Goal: Check status

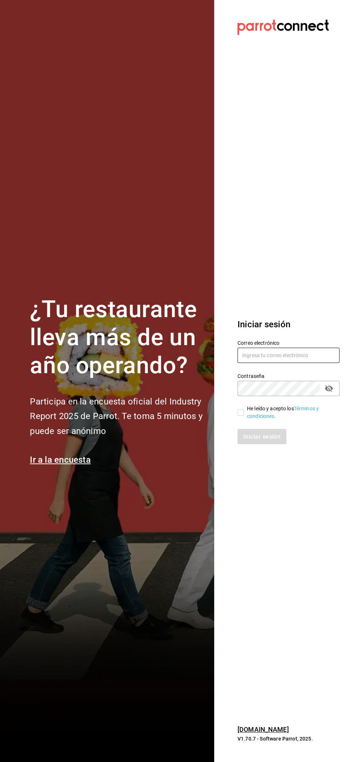
click at [309, 356] on input "text" at bounding box center [288, 355] width 102 height 15
type input "[EMAIL_ADDRESS][DOMAIN_NAME]"
click at [241, 413] on input "He leído y acepto los Términos y condiciones." at bounding box center [240, 412] width 7 height 7
checkbox input "true"
click at [277, 441] on button "Iniciar sesión" at bounding box center [261, 436] width 49 height 15
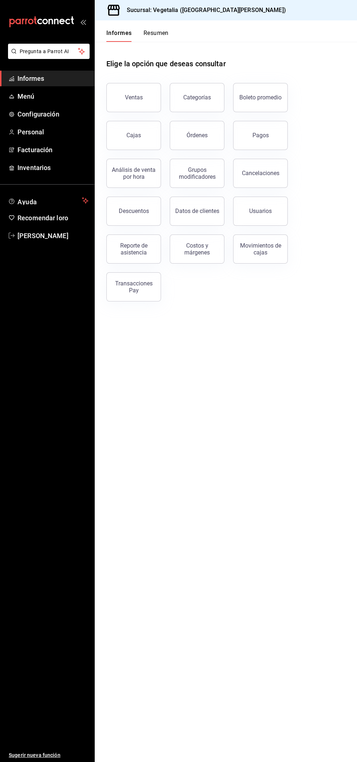
click at [143, 105] on button "Ventas" at bounding box center [133, 97] width 55 height 29
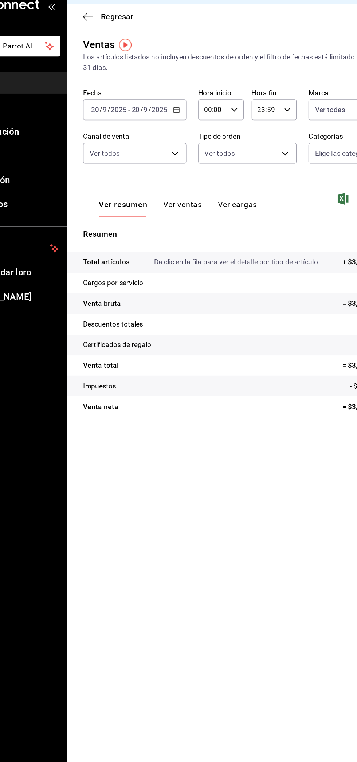
click at [163, 98] on input "2025" at bounding box center [162, 98] width 12 height 6
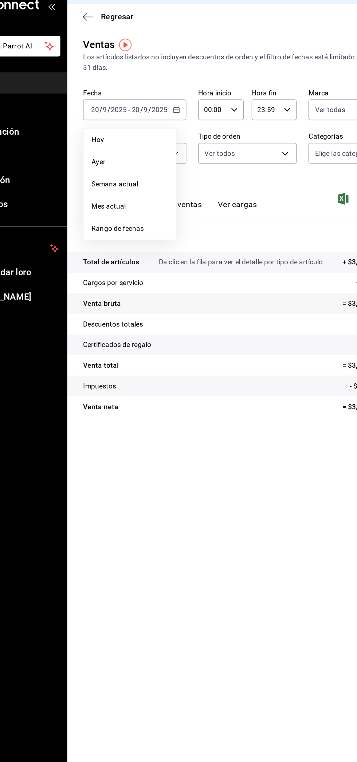
click at [140, 137] on span "Ayer" at bounding box center [140, 137] width 56 height 8
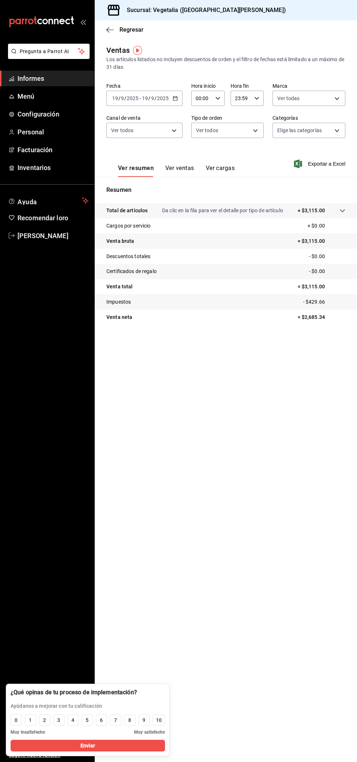
click at [110, 28] on icon "button" at bounding box center [109, 30] width 7 height 7
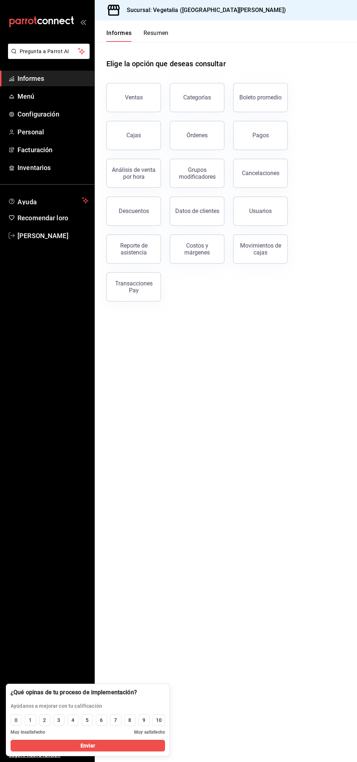
click at [274, 139] on button "Pagos" at bounding box center [260, 135] width 55 height 29
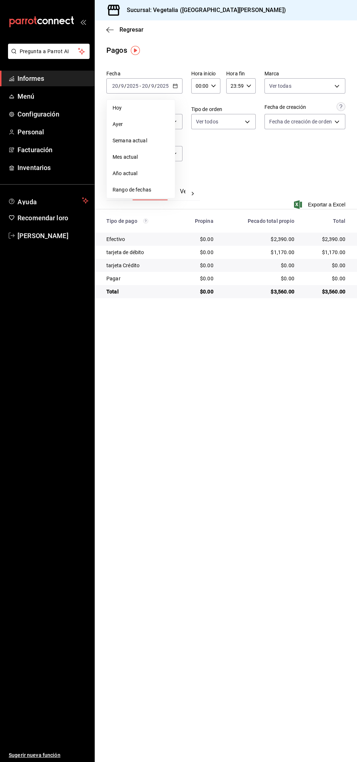
click at [147, 127] on span "Ayer" at bounding box center [140, 124] width 56 height 8
click at [107, 29] on icon "button" at bounding box center [109, 30] width 7 height 7
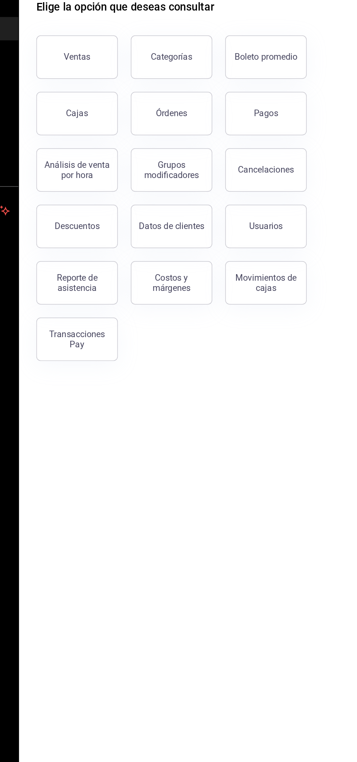
click at [125, 141] on link "Cajas" at bounding box center [133, 135] width 55 height 29
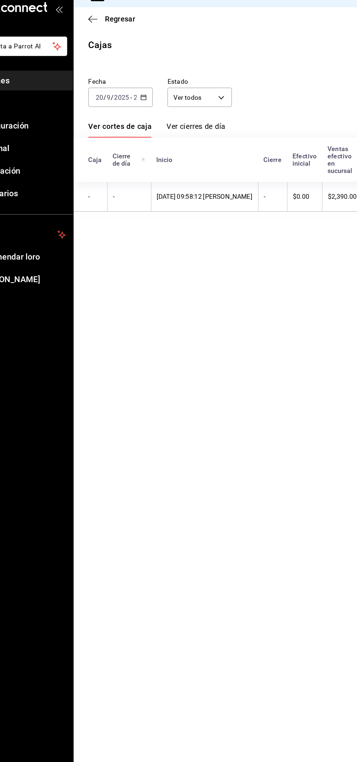
click at [142, 91] on input "20" at bounding box center [145, 92] width 7 height 6
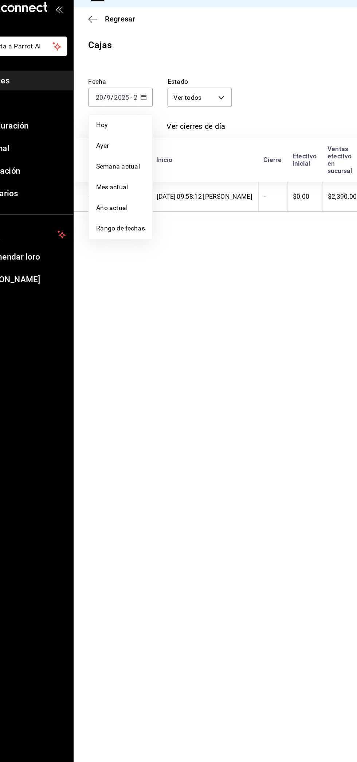
click at [139, 130] on span "Ayer" at bounding box center [131, 130] width 39 height 8
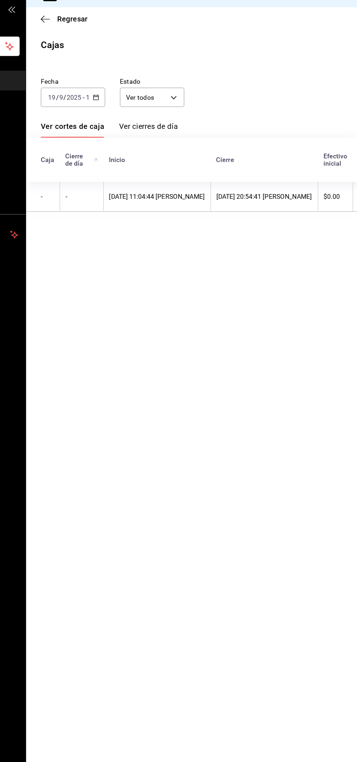
click at [200, 115] on font "Ver cierres de día" at bounding box center [191, 114] width 47 height 7
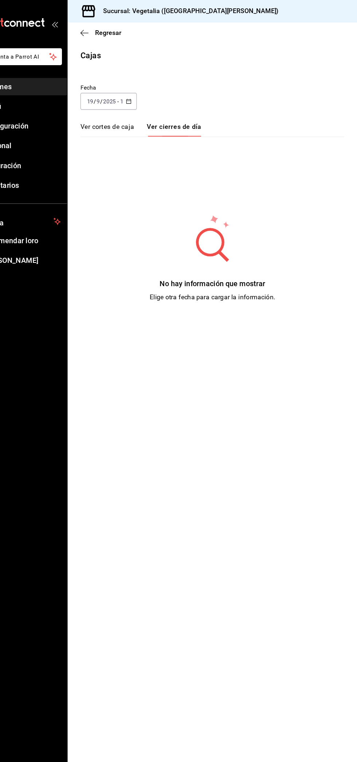
click at [119, 28] on span "Regresar" at bounding box center [124, 29] width 37 height 7
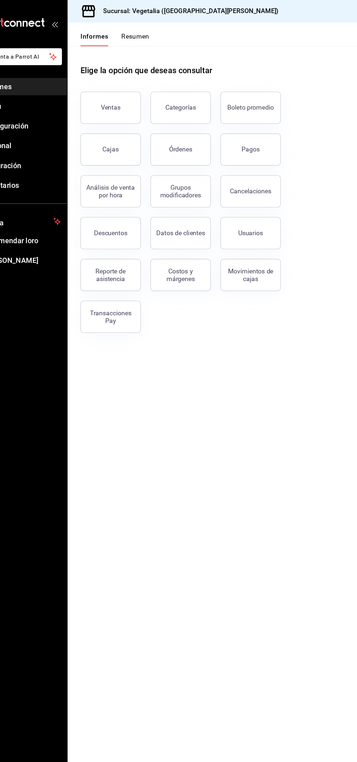
click at [137, 94] on font "Ventas" at bounding box center [134, 97] width 18 height 7
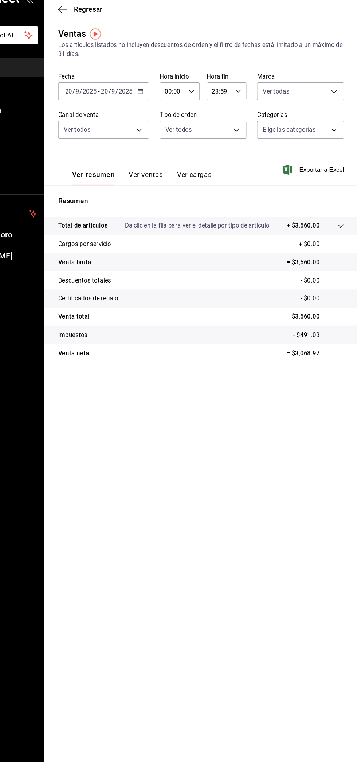
click at [152, 98] on input "9" at bounding box center [153, 98] width 4 height 6
click at [139, 137] on span "Ayer" at bounding box center [140, 137] width 56 height 8
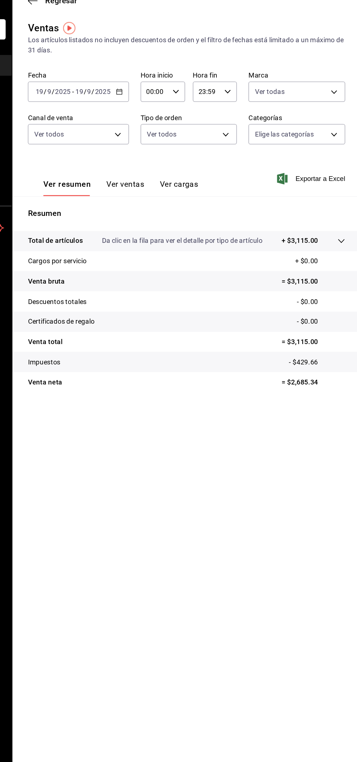
click at [342, 204] on tr "Total de artículos Da clic en la fila para ver el detalle por tipo de artículo …" at bounding box center [226, 210] width 262 height 15
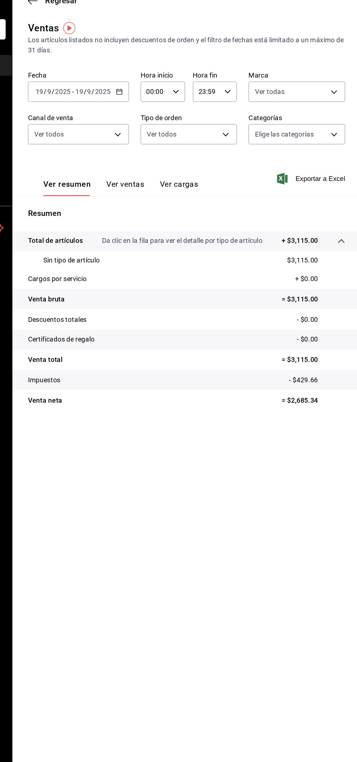
click at [342, 210] on icon at bounding box center [342, 211] width 6 height 6
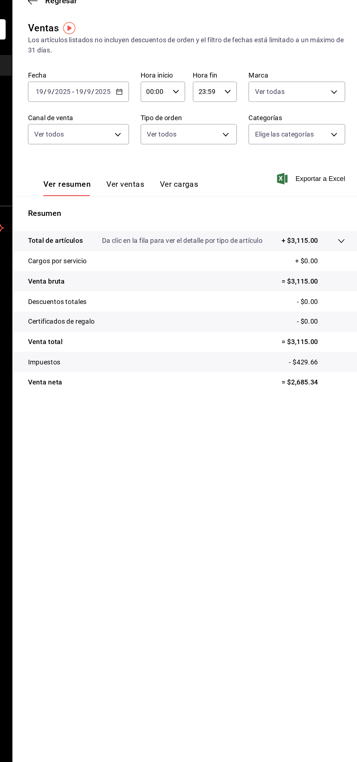
click at [342, 210] on icon at bounding box center [342, 211] width 6 height 6
